Goal: Ask a question

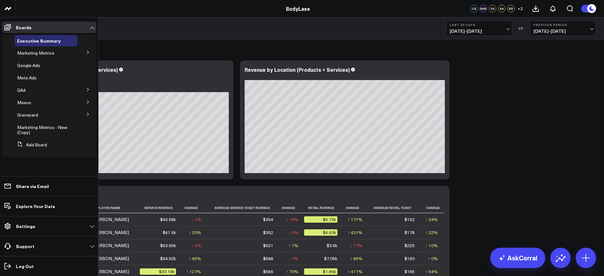
click at [86, 115] on button at bounding box center [88, 114] width 17 height 10
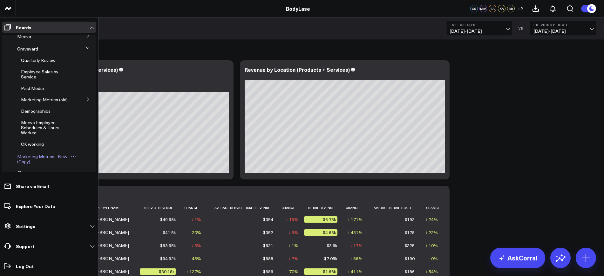
scroll to position [89, 0]
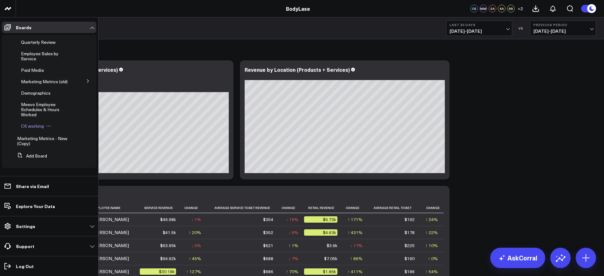
click at [33, 128] on span "CK working" at bounding box center [32, 126] width 23 height 6
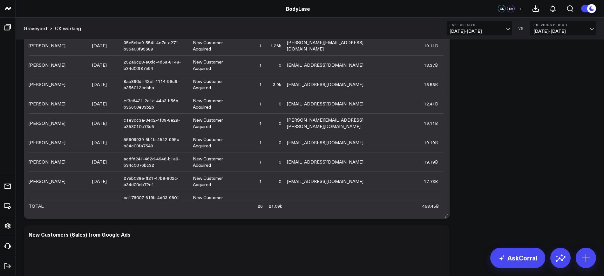
scroll to position [159, 0]
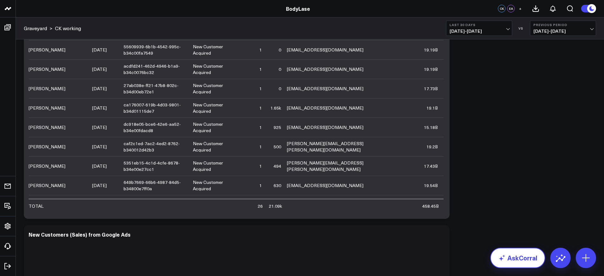
click at [514, 254] on link "AskCorral" at bounding box center [517, 258] width 55 height 20
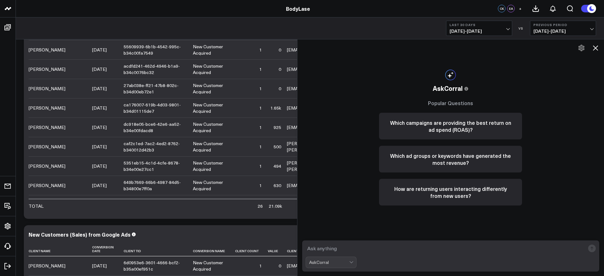
click at [375, 240] on div "AskCorral" at bounding box center [450, 256] width 307 height 41
click at [376, 244] on textarea at bounding box center [444, 248] width 279 height 11
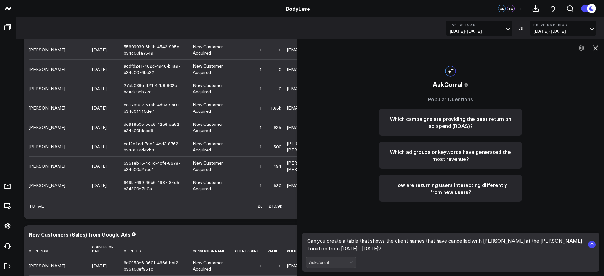
type textarea "Can you create a table that shows the client names that have cancelled with [PE…"
click at [593, 243] on rect "submit" at bounding box center [592, 245] width 8 height 8
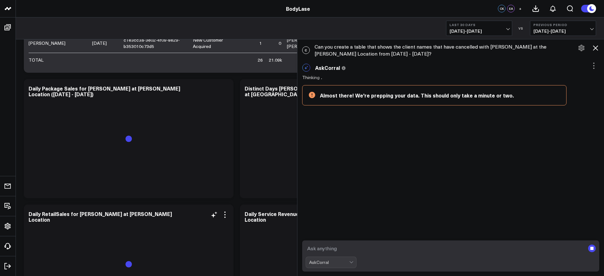
scroll to position [794, 0]
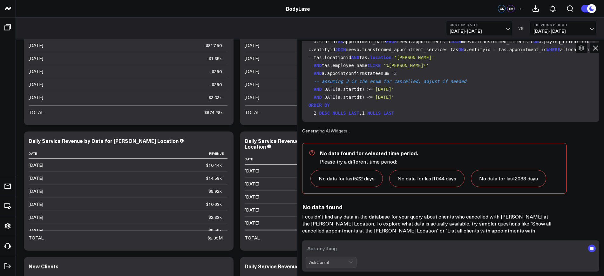
scroll to position [185, 0]
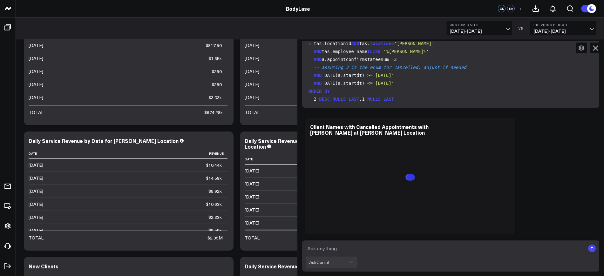
click at [370, 212] on div "Here are the tables I found to answer your question: meevo.appointment_service_…" at bounding box center [450, 137] width 297 height 493
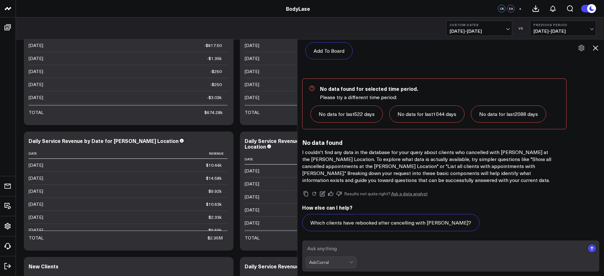
scroll to position [430, 0]
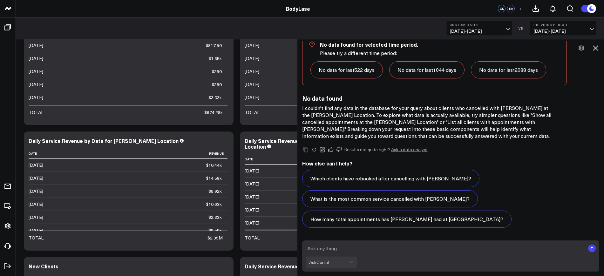
click at [375, 242] on form "AskCorral" at bounding box center [450, 255] width 297 height 31
click at [378, 253] on textarea at bounding box center [444, 248] width 279 height 11
type textarea "S"
type textarea "Can you show all cancelled appointments at the [GEOGRAPHIC_DATA] location from …"
click at [592, 245] on rect "submit" at bounding box center [592, 249] width 8 height 8
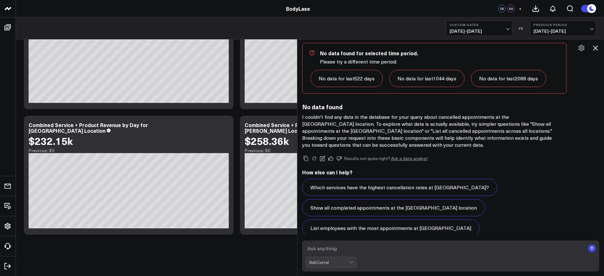
scroll to position [964, 0]
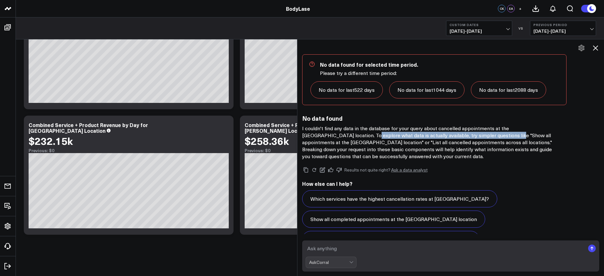
drag, startPoint x: 339, startPoint y: 135, endPoint x: 476, endPoint y: 135, distance: 137.2
click at [476, 135] on p "I couldn't find any data in the database for your query about cancelled appoint…" at bounding box center [429, 142] width 254 height 35
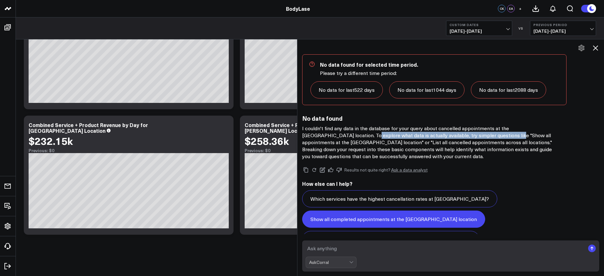
click at [359, 220] on button "Show all completed appointments at the [GEOGRAPHIC_DATA] location" at bounding box center [393, 219] width 183 height 17
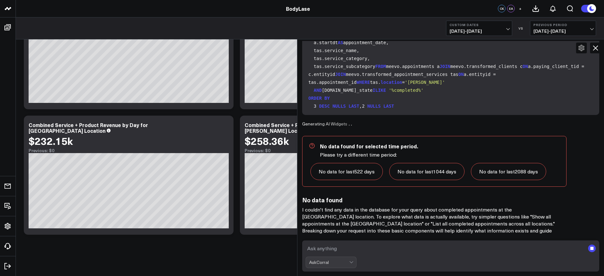
scroll to position [1293, 0]
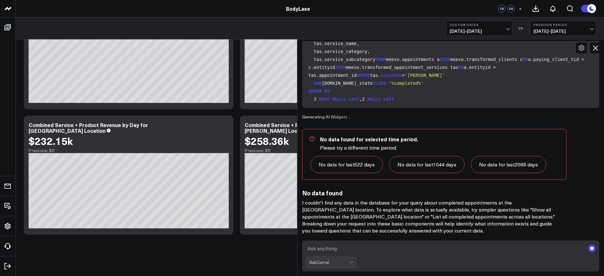
click at [593, 45] on icon at bounding box center [595, 48] width 8 height 8
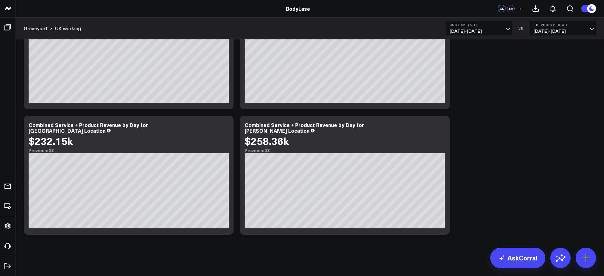
scroll to position [1518, 0]
click at [525, 257] on link "AskCorral" at bounding box center [517, 258] width 55 height 20
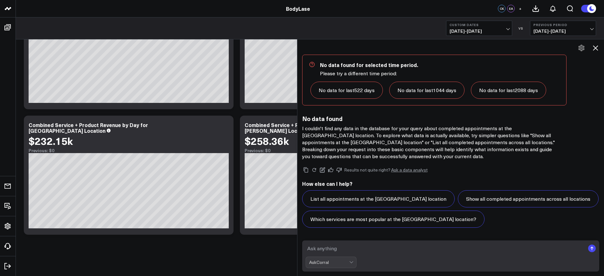
click at [335, 261] on div "AskCorral" at bounding box center [329, 262] width 40 height 5
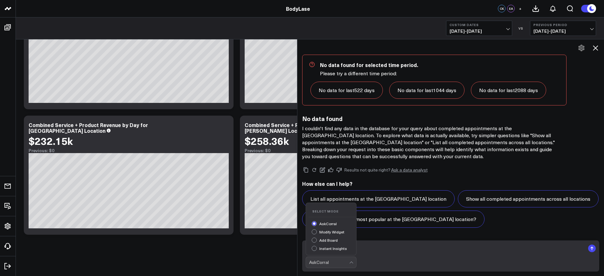
click at [595, 46] on icon at bounding box center [595, 48] width 8 height 8
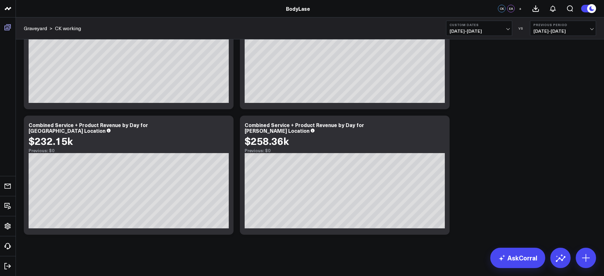
scroll to position [49, 0]
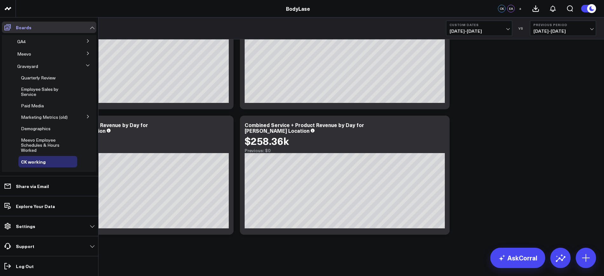
click at [8, 26] on icon at bounding box center [8, 27] width 8 height 8
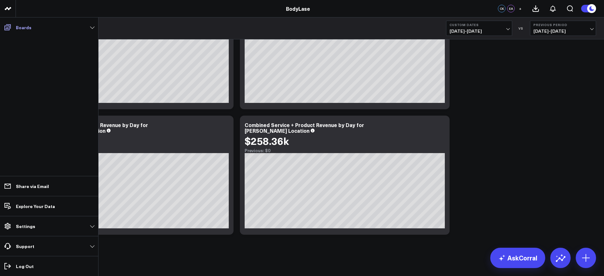
click at [8, 26] on icon at bounding box center [8, 27] width 8 height 8
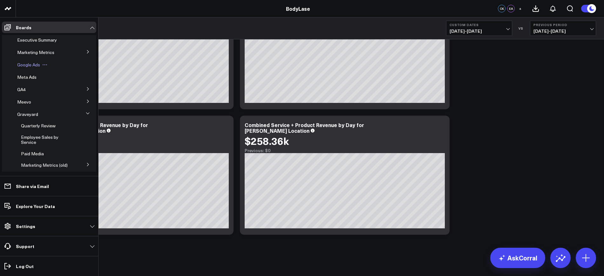
scroll to position [0, 0]
click at [39, 40] on span "Executive Summary" at bounding box center [37, 40] width 40 height 6
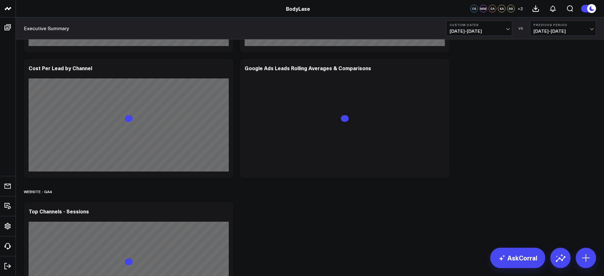
scroll to position [876, 0]
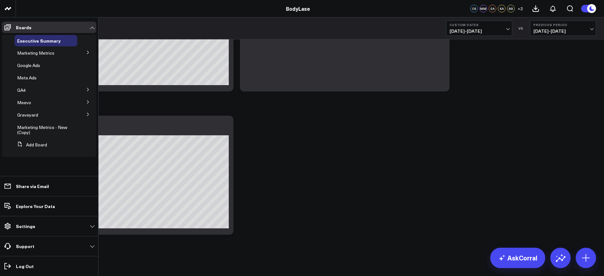
click at [87, 52] on icon at bounding box center [88, 52] width 4 height 4
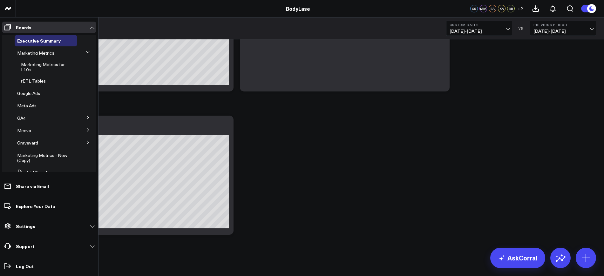
click at [87, 52] on button at bounding box center [88, 52] width 10 height 17
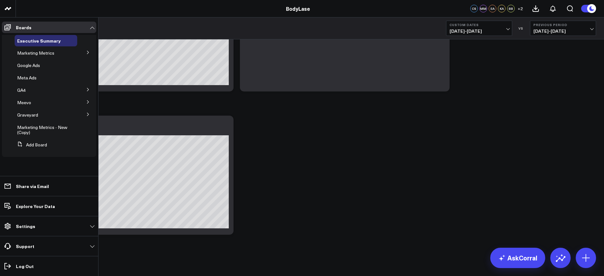
click at [88, 103] on icon at bounding box center [88, 102] width 4 height 4
click at [81, 123] on button at bounding box center [88, 125] width 17 height 10
click at [33, 150] on span "[PERSON_NAME]" at bounding box center [43, 153] width 37 height 6
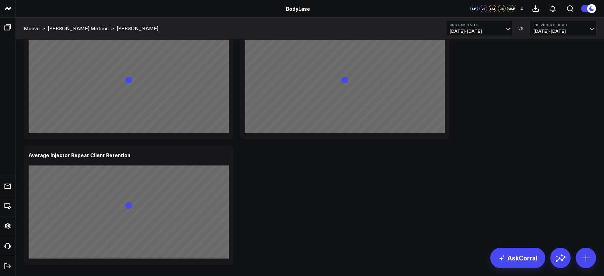
scroll to position [810, 0]
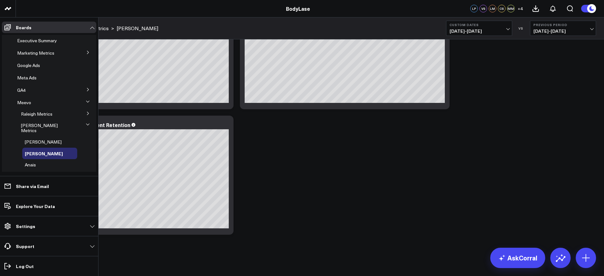
click at [34, 125] on span "[PERSON_NAME] Metrics" at bounding box center [39, 127] width 37 height 11
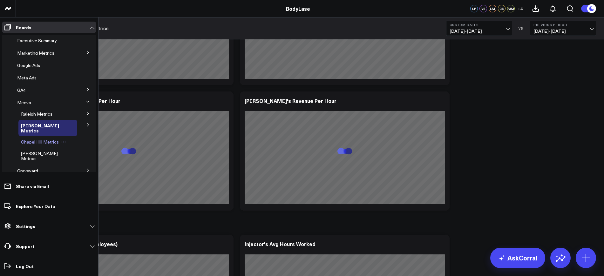
scroll to position [35, 0]
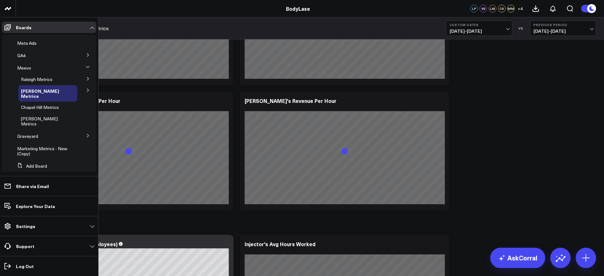
click at [86, 134] on icon at bounding box center [88, 136] width 4 height 4
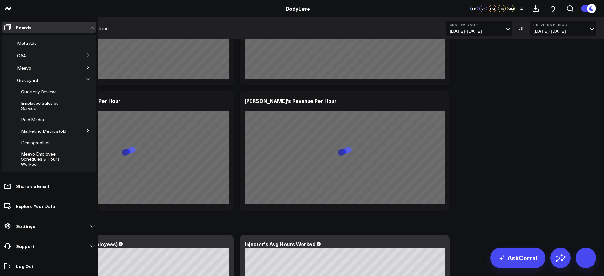
scroll to position [89, 0]
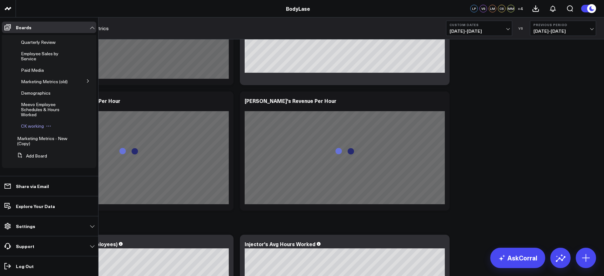
click at [33, 124] on span "CK working" at bounding box center [32, 126] width 23 height 6
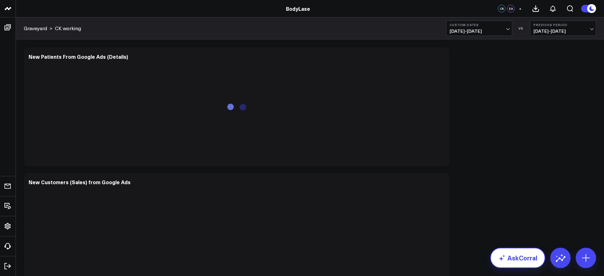
click at [511, 254] on link "AskCorral" at bounding box center [517, 258] width 55 height 20
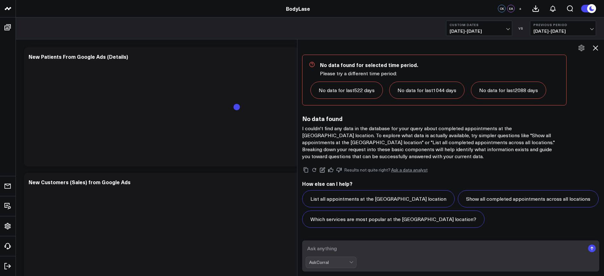
click at [448, 255] on form "AskCorral" at bounding box center [450, 255] width 297 height 31
click at [424, 241] on form "AskCorral" at bounding box center [450, 255] width 297 height 31
click at [410, 246] on textarea at bounding box center [444, 248] width 279 height 11
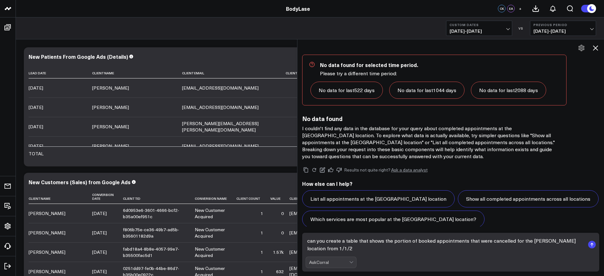
scroll to position [1525, 0]
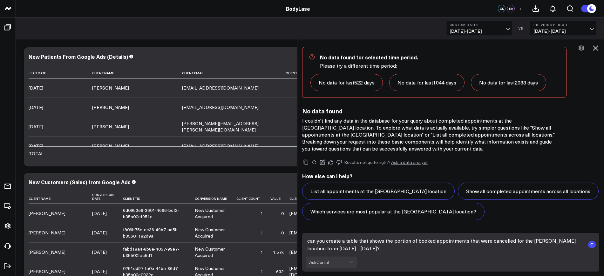
type textarea "can you create a table that shows the portion of booked appointments that were …"
click at [592, 246] on rect "submit" at bounding box center [592, 245] width 8 height 8
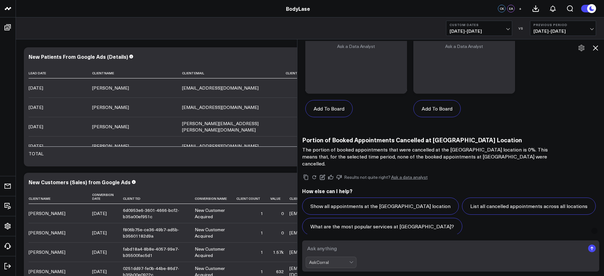
scroll to position [2152, 0]
click at [367, 243] on textarea at bounding box center [444, 248] width 279 height 11
type textarea "Can you create a table showing the names of clients that have cancelled their a…"
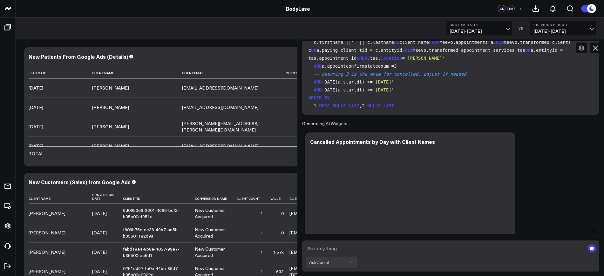
scroll to position [2413, 0]
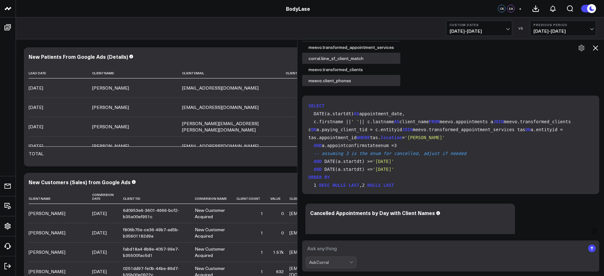
drag, startPoint x: 550, startPoint y: 205, endPoint x: 538, endPoint y: 204, distance: 12.1
click at [550, 205] on div "Add To Board Executive Summary Marketing Metrics Marketing Metrics for L10s rET…" at bounding box center [450, 277] width 297 height 155
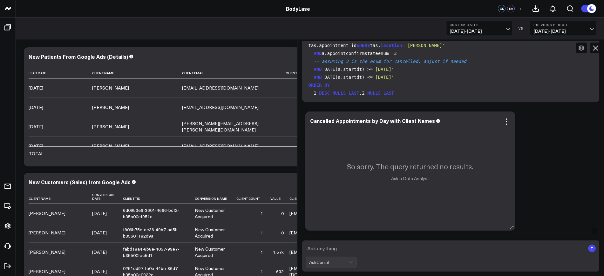
scroll to position [2493, 0]
